Goal: Use online tool/utility: Utilize a website feature to perform a specific function

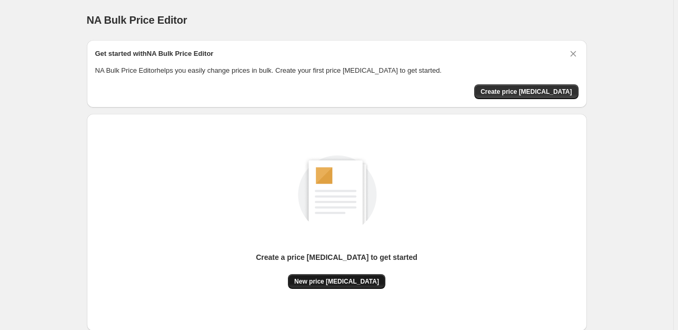
click at [349, 281] on span "New price [MEDICAL_DATA]" at bounding box center [336, 281] width 85 height 8
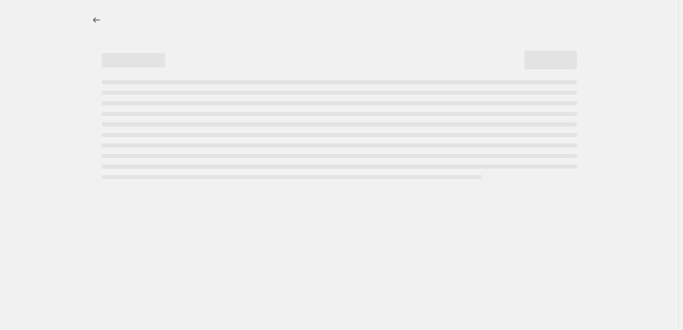
select select "percentage"
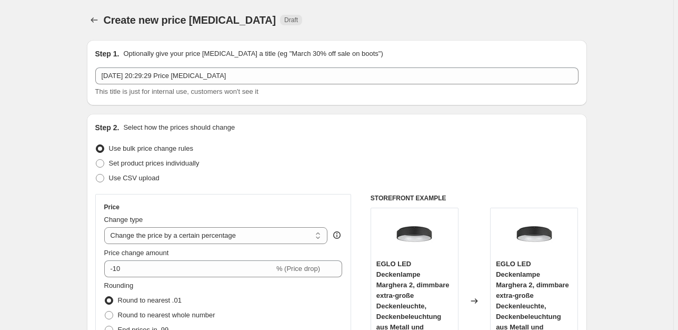
select select "percentage"
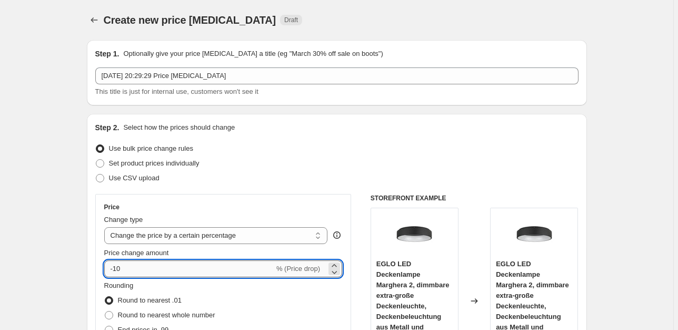
click at [151, 269] on input "-10" at bounding box center [189, 268] width 170 height 17
type input "-1"
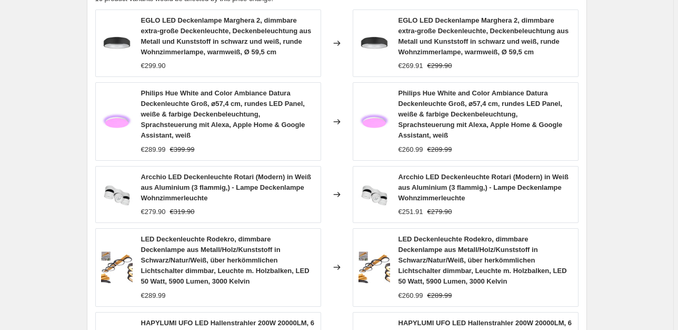
scroll to position [855, 0]
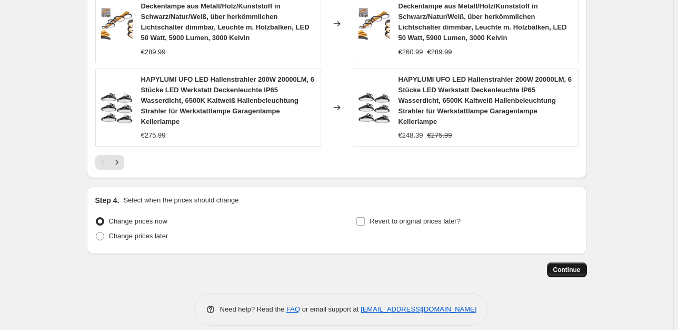
type input "-35"
click at [565, 265] on span "Continue" at bounding box center [567, 269] width 27 height 8
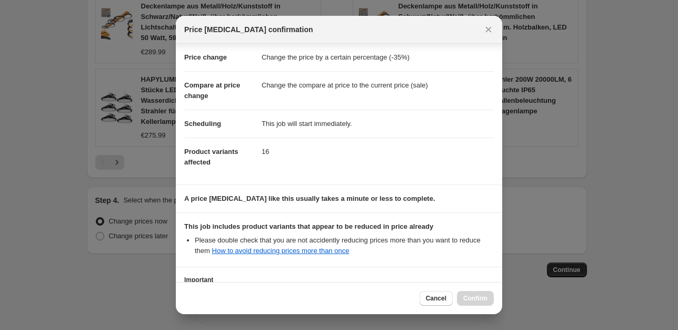
scroll to position [114, 0]
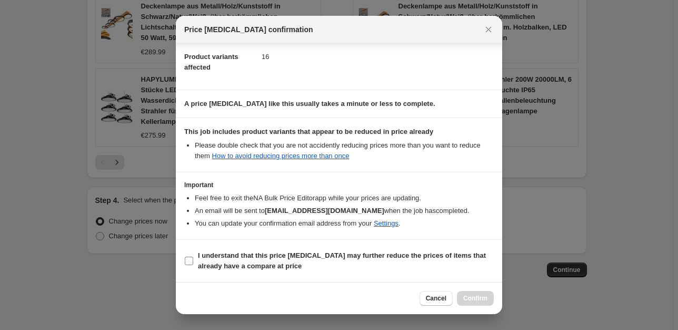
click at [186, 262] on input "I understand that this price [MEDICAL_DATA] may further reduce the prices of it…" at bounding box center [189, 260] width 8 height 8
checkbox input "true"
click at [465, 297] on button "Confirm" at bounding box center [475, 298] width 37 height 15
